Goal: Transaction & Acquisition: Purchase product/service

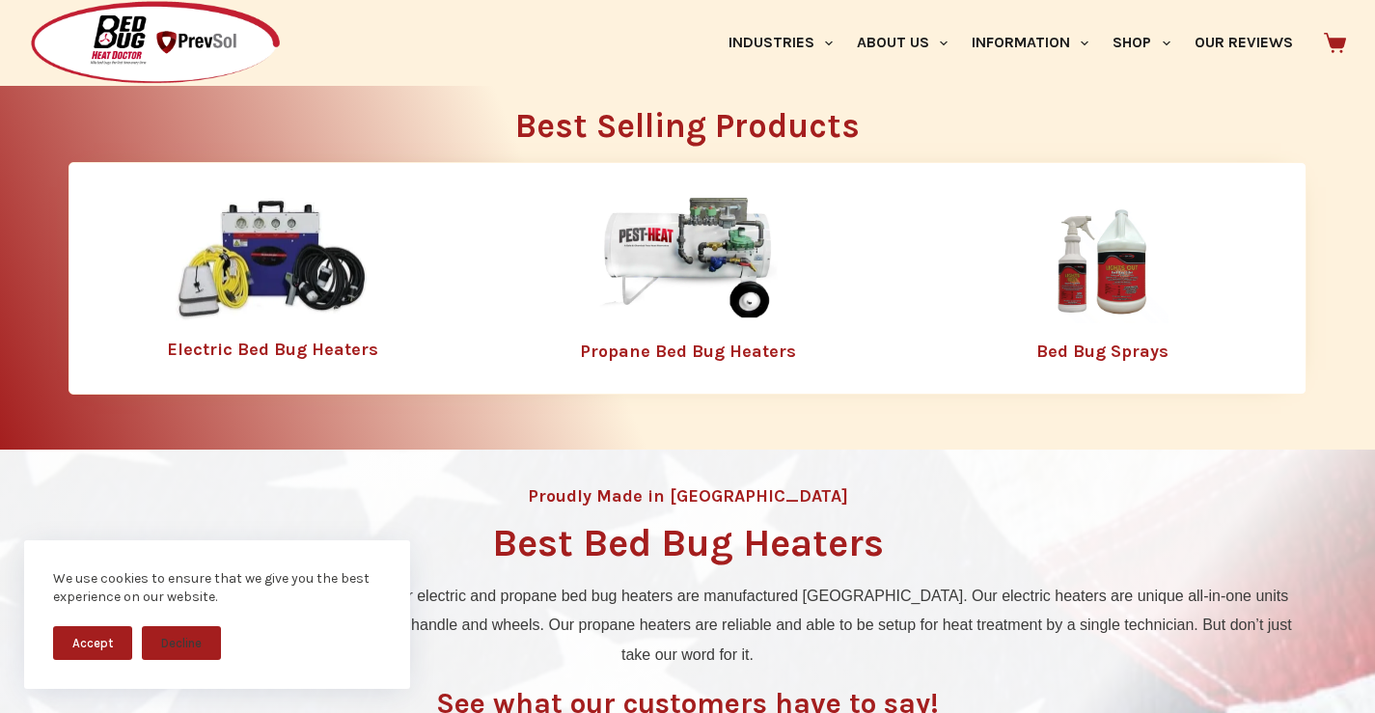
scroll to position [579, 0]
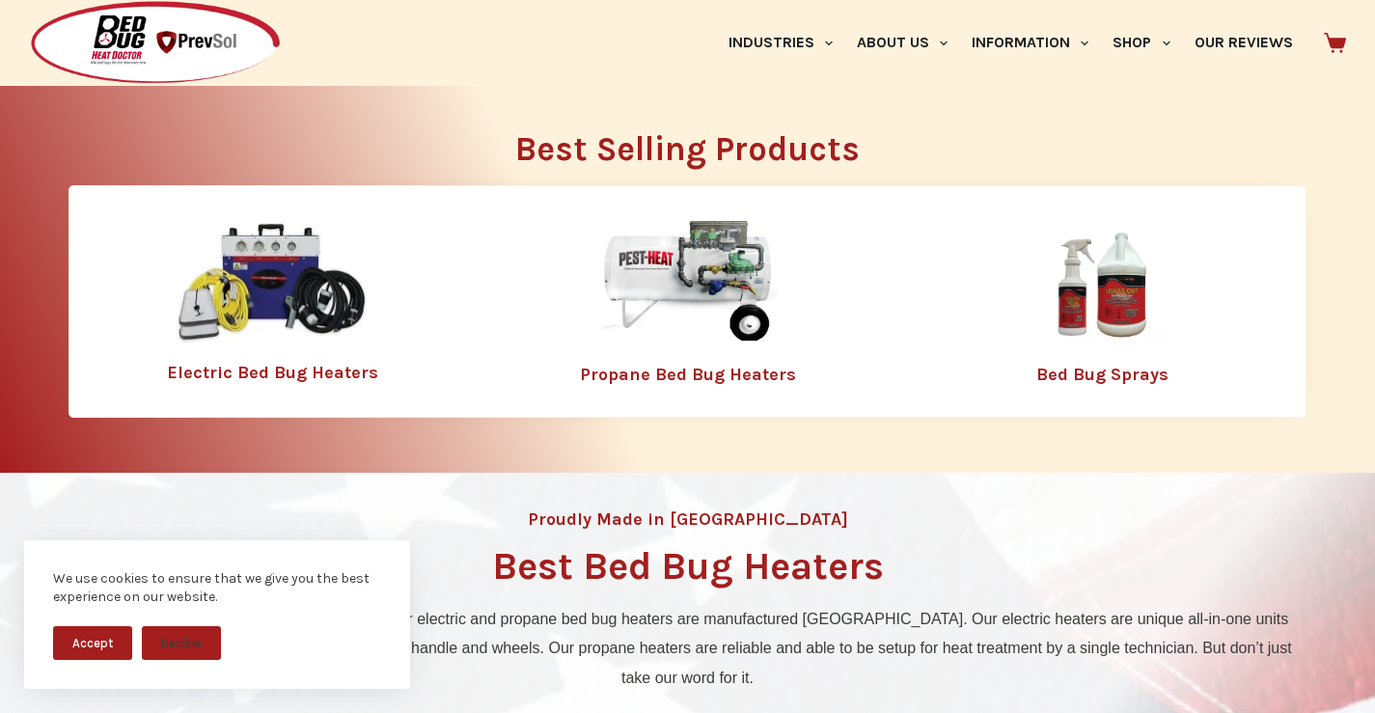
click at [260, 377] on link "Electric Bed Bug Heaters" at bounding box center [272, 372] width 211 height 21
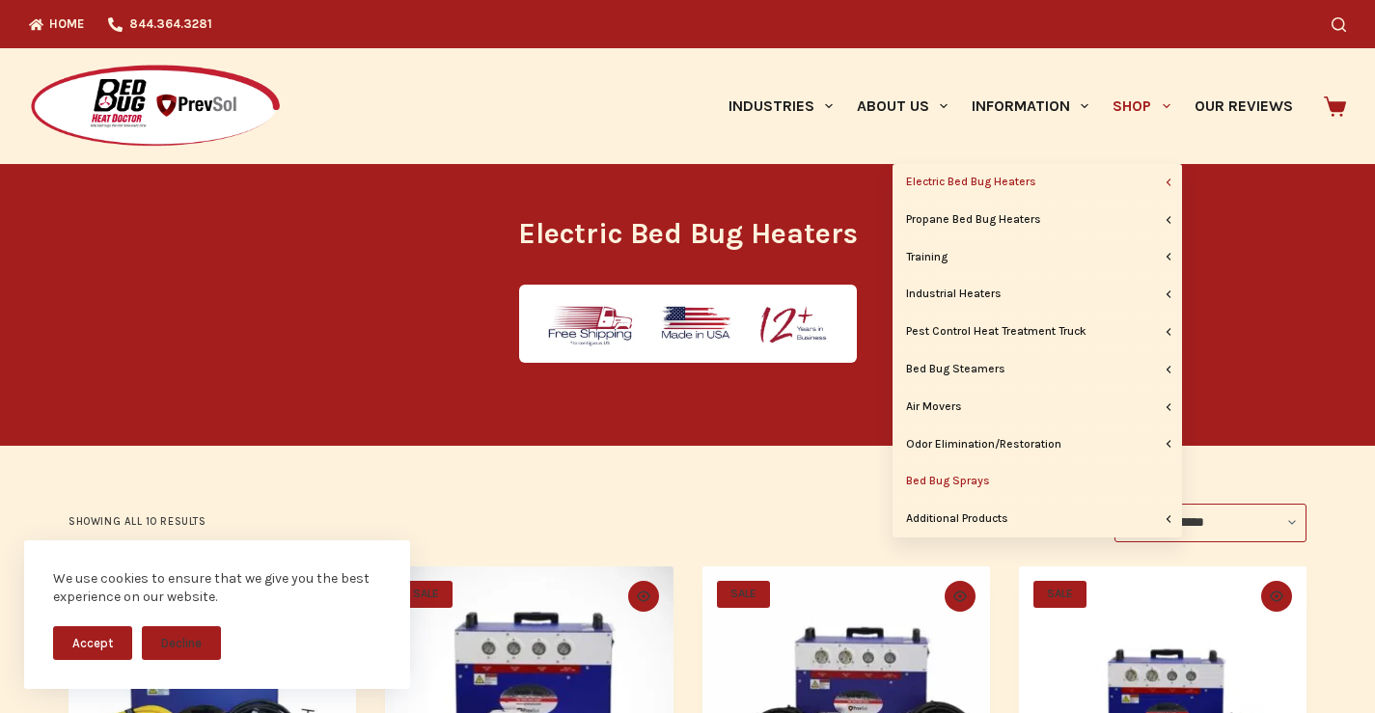
click at [970, 472] on link "Bed Bug Sprays" at bounding box center [1036, 481] width 289 height 37
